Goal: Transaction & Acquisition: Purchase product/service

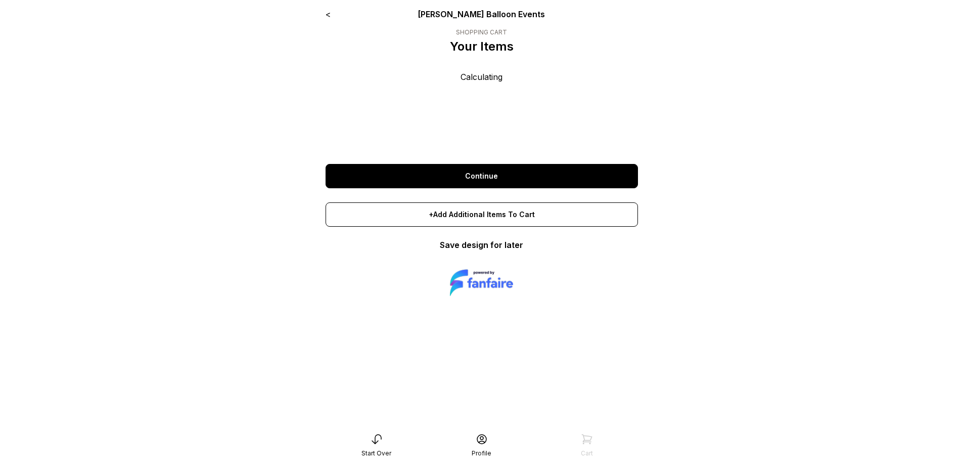
click at [495, 172] on link "Continue" at bounding box center [482, 176] width 312 height 24
click at [484, 168] on link "Continue" at bounding box center [482, 176] width 312 height 24
click at [590, 173] on link "Continue" at bounding box center [482, 176] width 312 height 24
click at [464, 172] on link "Continue" at bounding box center [482, 176] width 312 height 24
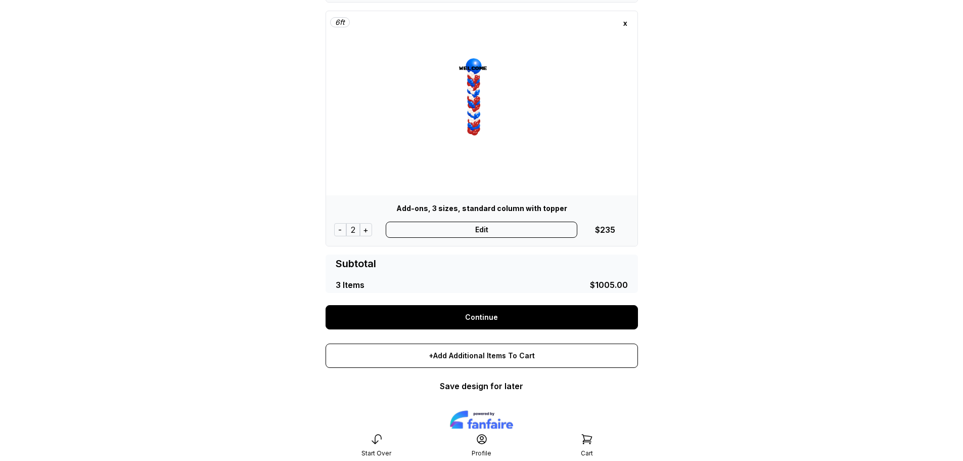
scroll to position [576, 0]
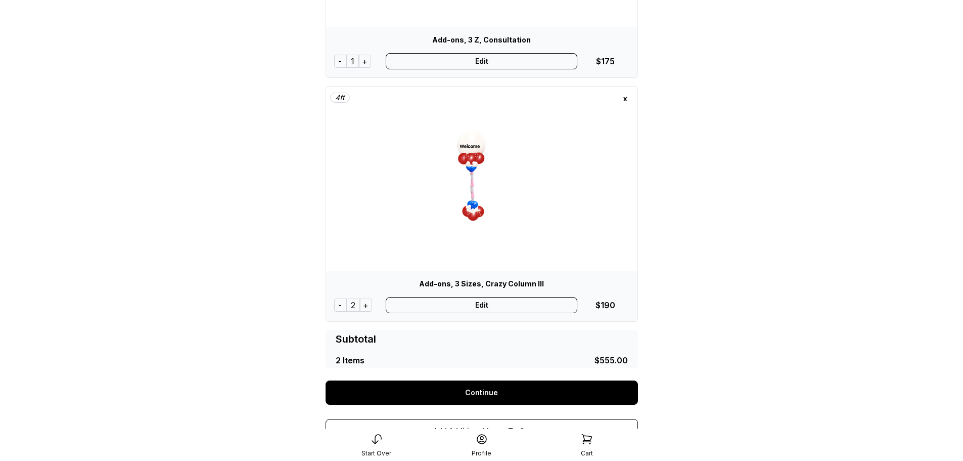
scroll to position [202, 0]
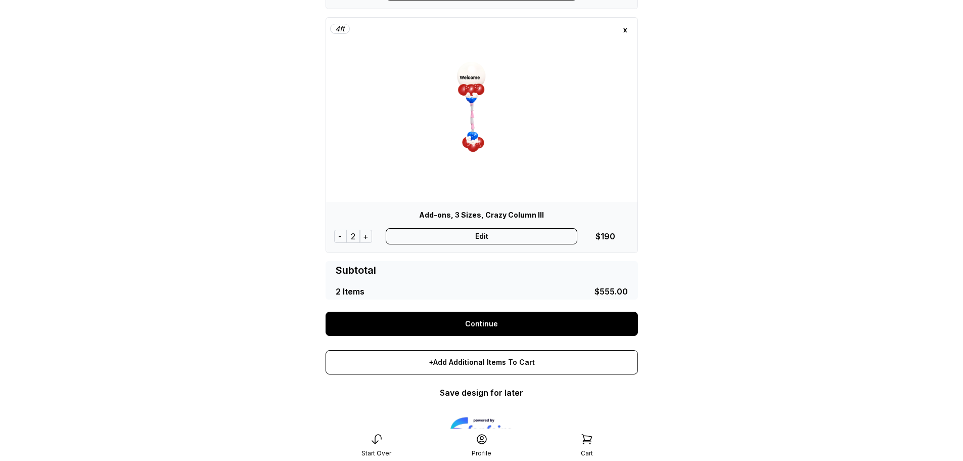
scroll to position [333, 0]
